Goal: Task Accomplishment & Management: Use online tool/utility

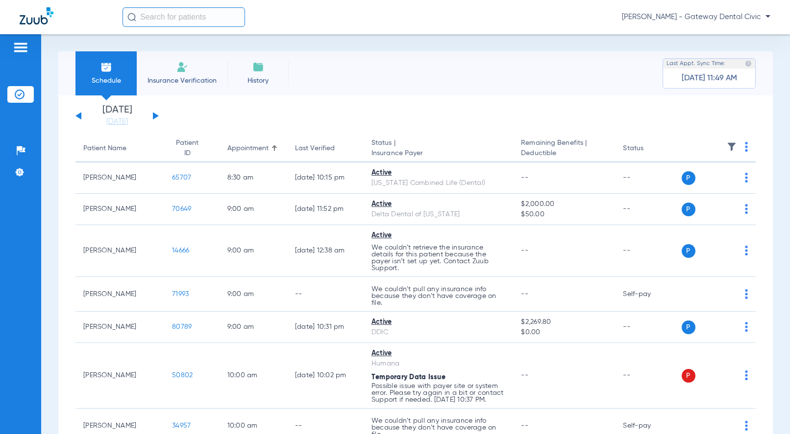
click at [722, 17] on span "[PERSON_NAME] - Gateway Dental Civic" at bounding box center [696, 17] width 148 height 10
click at [721, 34] on span "Account Selection" at bounding box center [733, 34] width 55 height 7
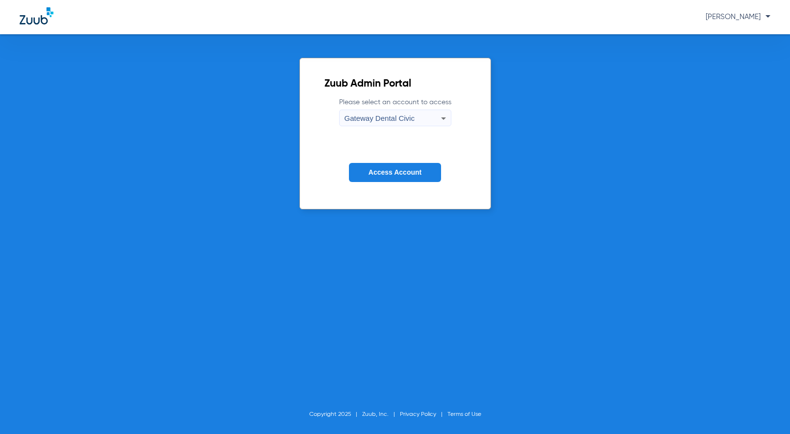
click at [414, 116] on span "Gateway Dental Civic" at bounding box center [379, 118] width 70 height 8
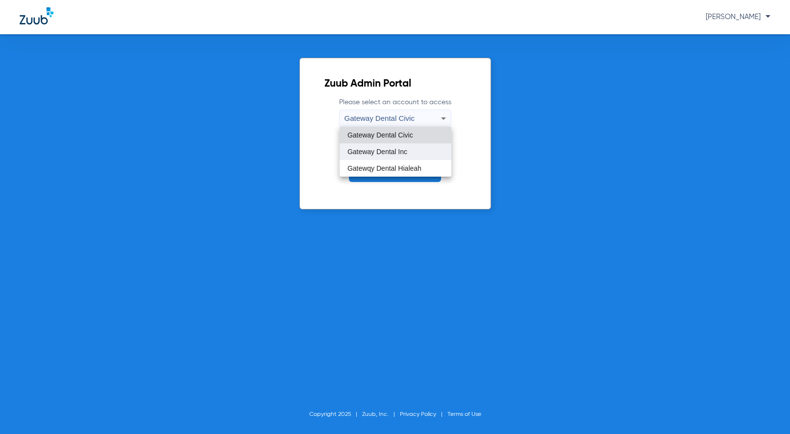
click at [405, 151] on span "Gateway Dental Inc" at bounding box center [377, 151] width 60 height 7
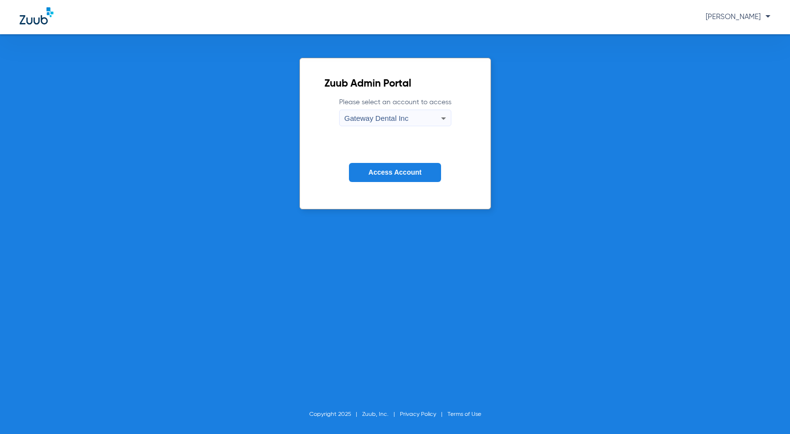
click at [397, 172] on span "Access Account" at bounding box center [394, 172] width 53 height 8
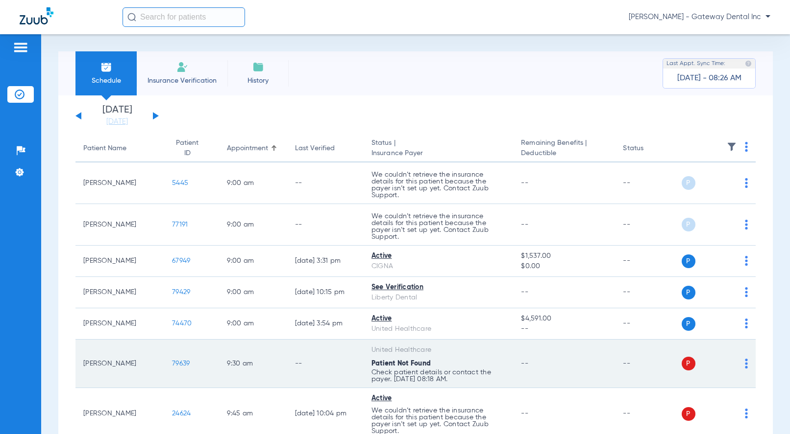
click at [179, 364] on span "79639" at bounding box center [181, 363] width 18 height 7
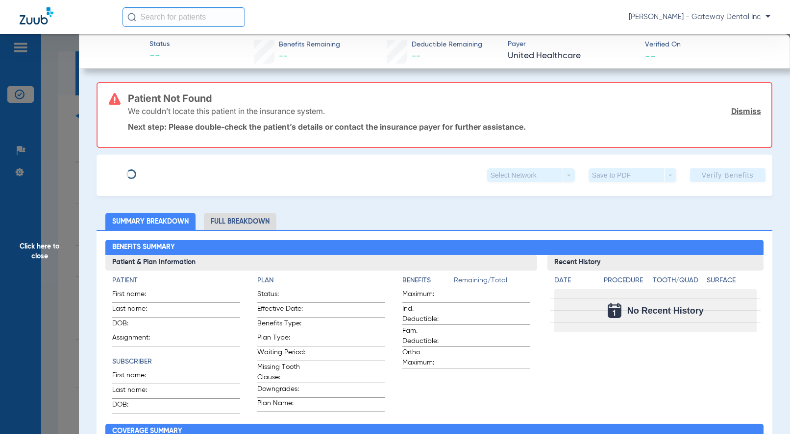
type input "[PERSON_NAME]"
type input "[DATE]"
type input "939299848"
type input "H1045063 Fl dual Complete"
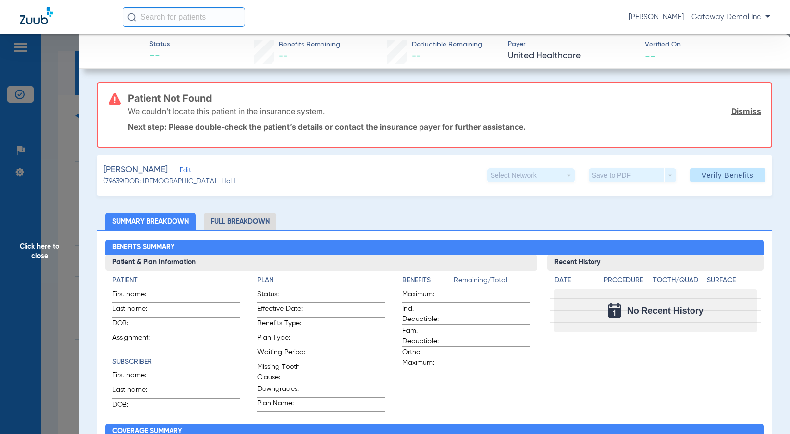
drag, startPoint x: 196, startPoint y: 171, endPoint x: 192, endPoint y: 191, distance: 20.5
click at [189, 171] on span "Edit" at bounding box center [184, 171] width 9 height 9
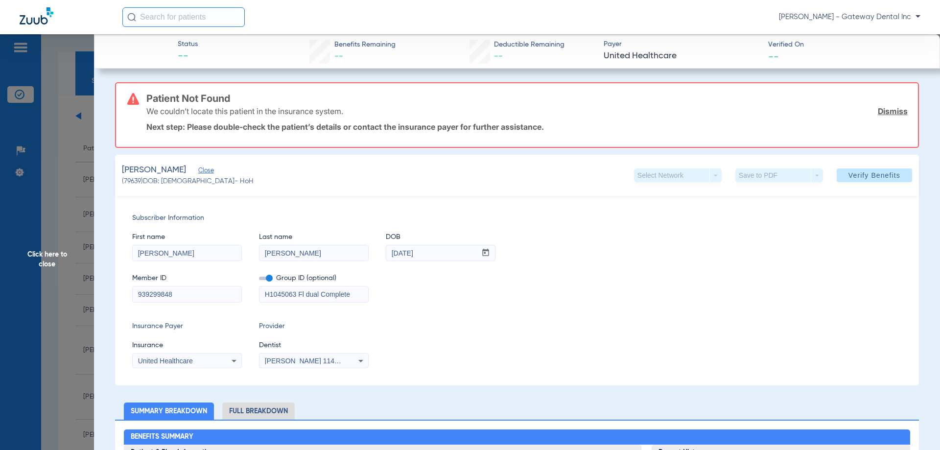
drag, startPoint x: 52, startPoint y: 268, endPoint x: 469, endPoint y: 122, distance: 441.6
click at [52, 267] on span "Click here to close" at bounding box center [47, 259] width 94 height 450
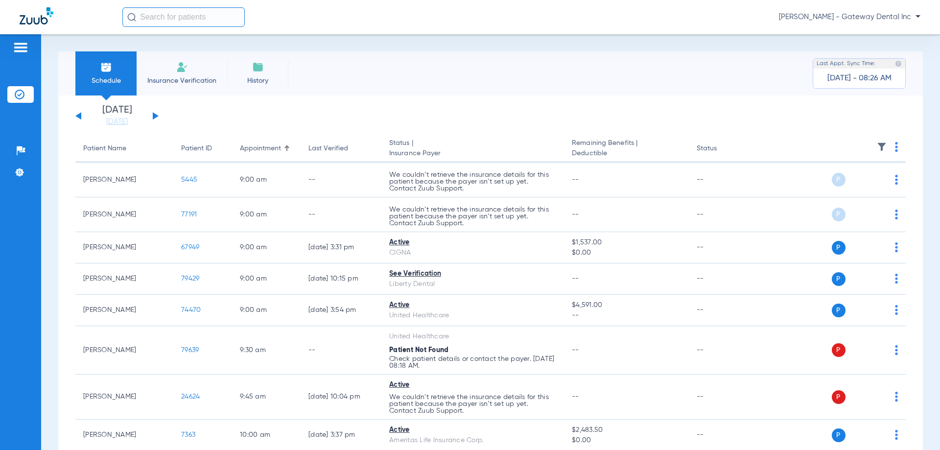
click at [789, 16] on span "[PERSON_NAME] - Gateway Dental Inc" at bounding box center [850, 17] width 142 height 10
click at [789, 33] on span "Account Selection" at bounding box center [884, 34] width 55 height 7
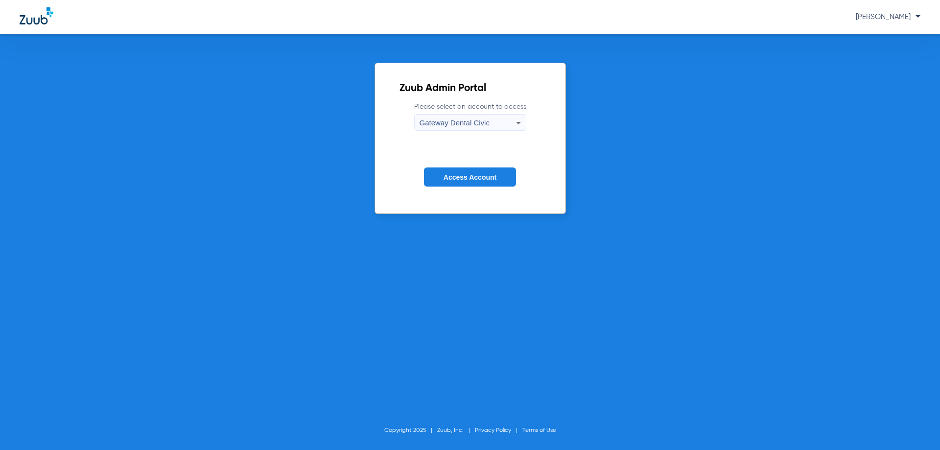
click at [457, 123] on span "Gateway Dental Civic" at bounding box center [455, 123] width 70 height 8
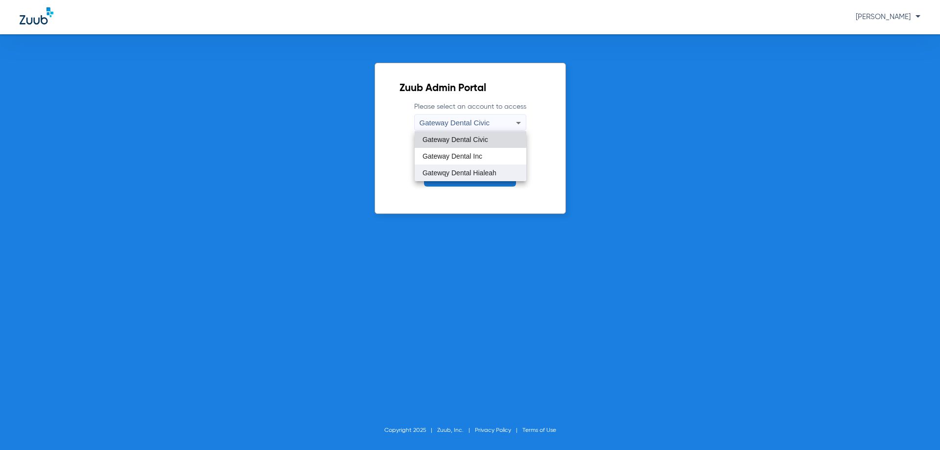
click at [475, 173] on span "Gatewqy Dental Hialeah" at bounding box center [460, 172] width 74 height 7
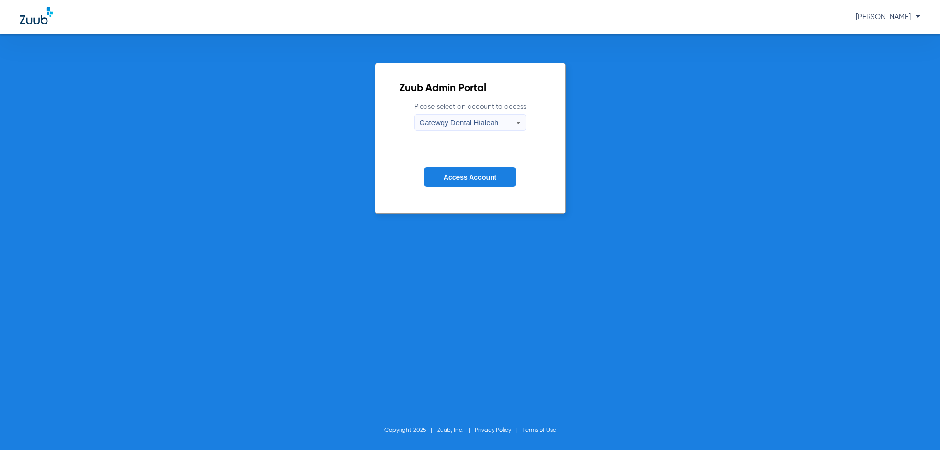
click at [475, 174] on span "Access Account" at bounding box center [470, 177] width 53 height 8
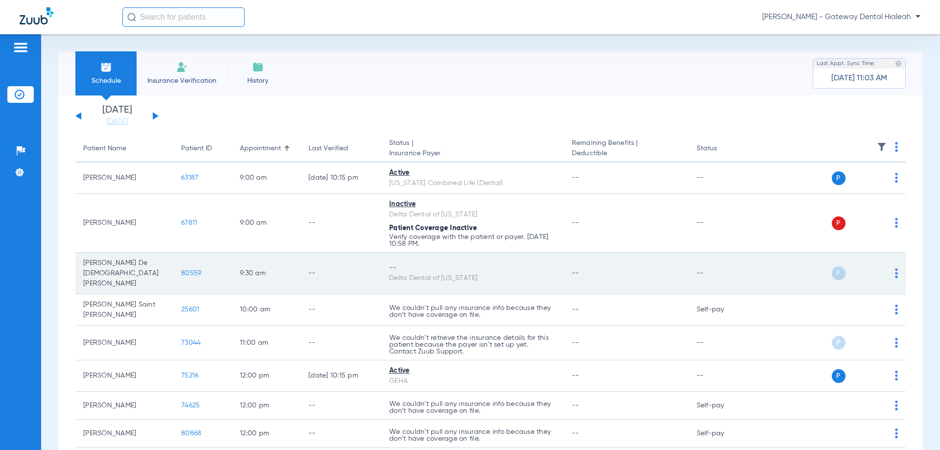
scroll to position [49, 0]
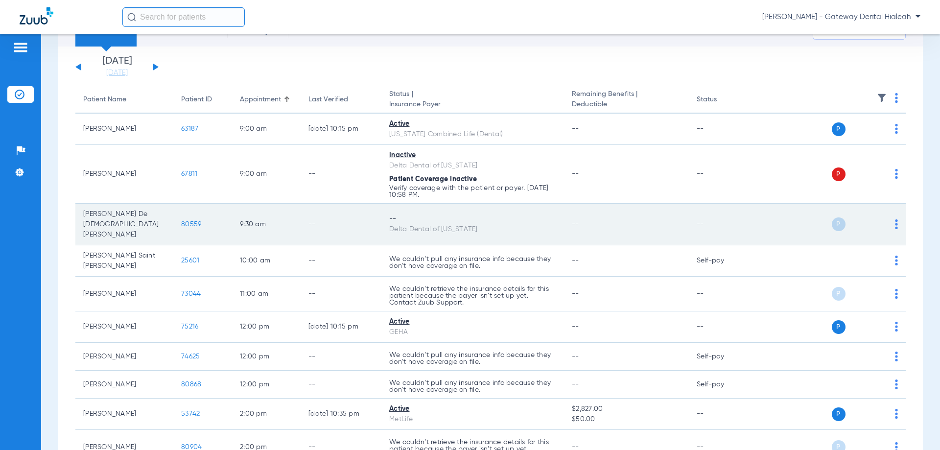
click at [190, 221] on span "80559" at bounding box center [191, 224] width 20 height 7
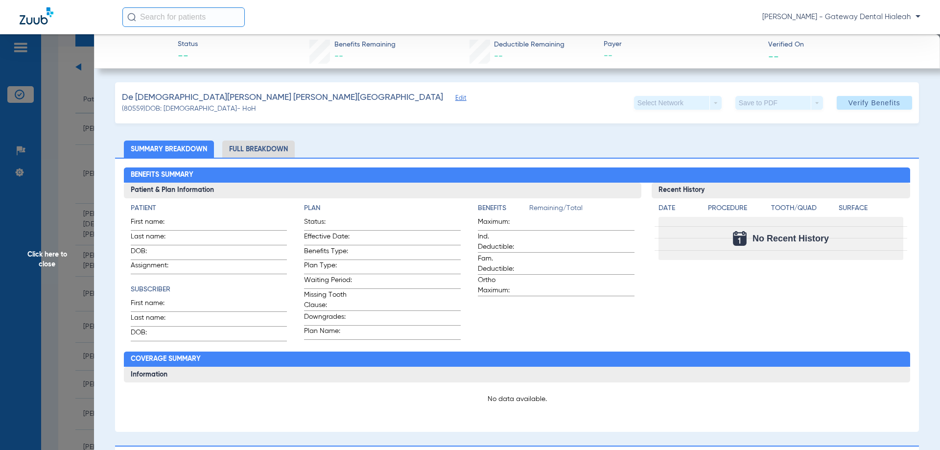
click at [456, 97] on span "Edit" at bounding box center [460, 99] width 9 height 9
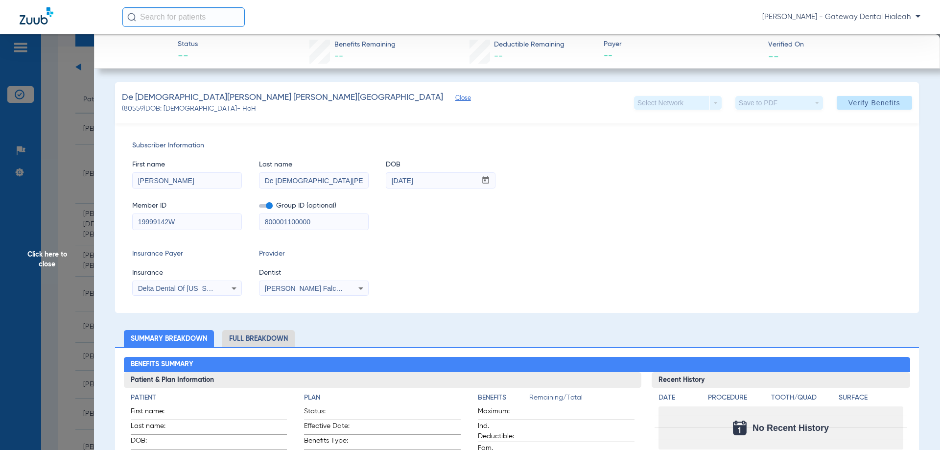
click at [329, 291] on span "[PERSON_NAME] Falcon 1275159378" at bounding box center [324, 289] width 119 height 8
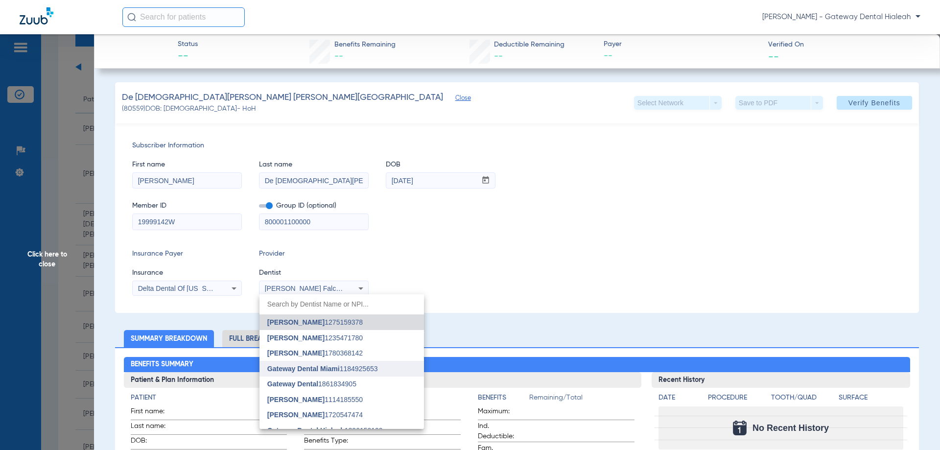
scroll to position [40, 0]
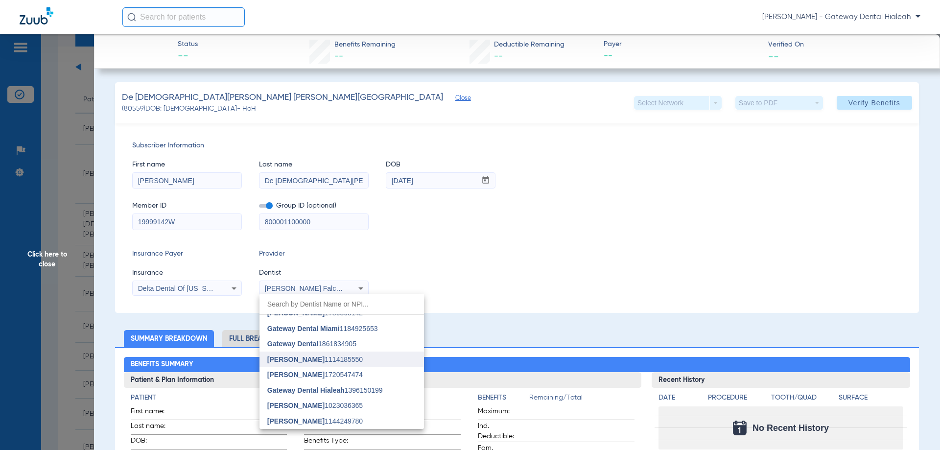
click at [312, 362] on span "[PERSON_NAME]" at bounding box center [295, 360] width 57 height 8
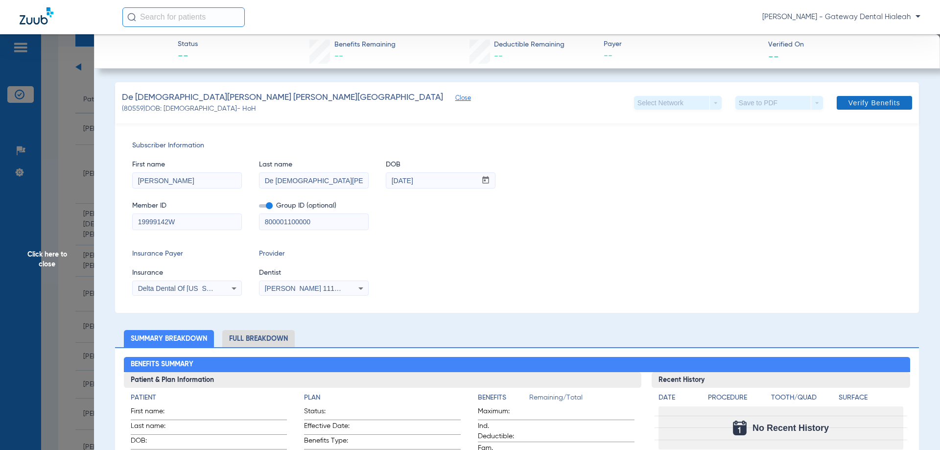
click at [789, 108] on span at bounding box center [874, 103] width 75 height 24
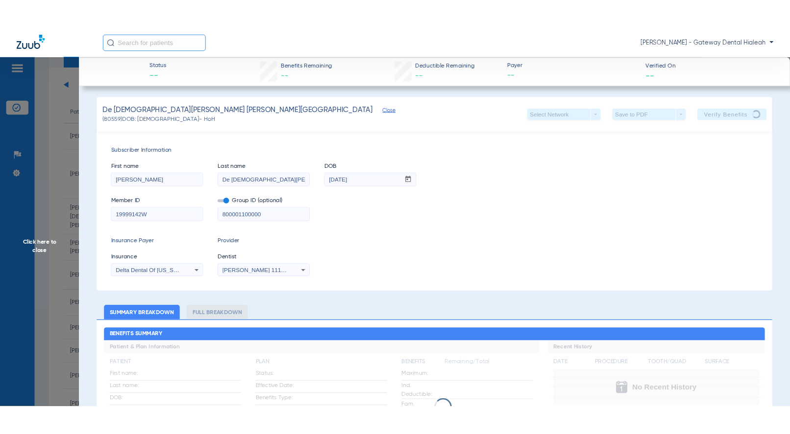
scroll to position [0, 0]
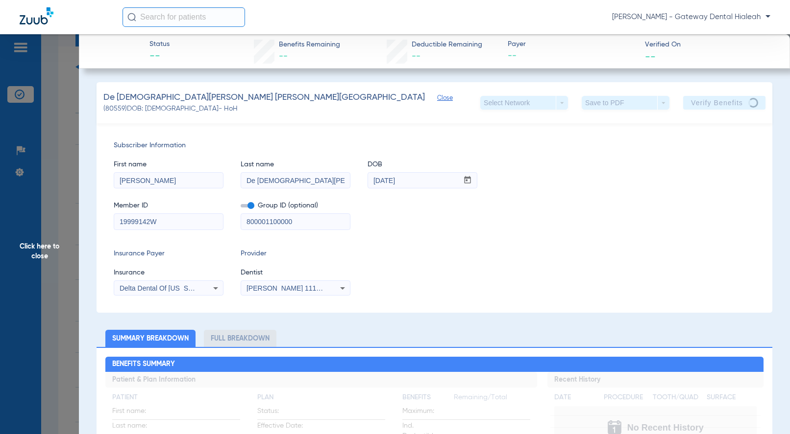
click at [615, 250] on div "Insurance Payer Insurance Delta Dental Of [US_STATE] Provider Dentist [GEOGRAPH…" at bounding box center [434, 272] width 641 height 47
